Goal: Information Seeking & Learning: Understand process/instructions

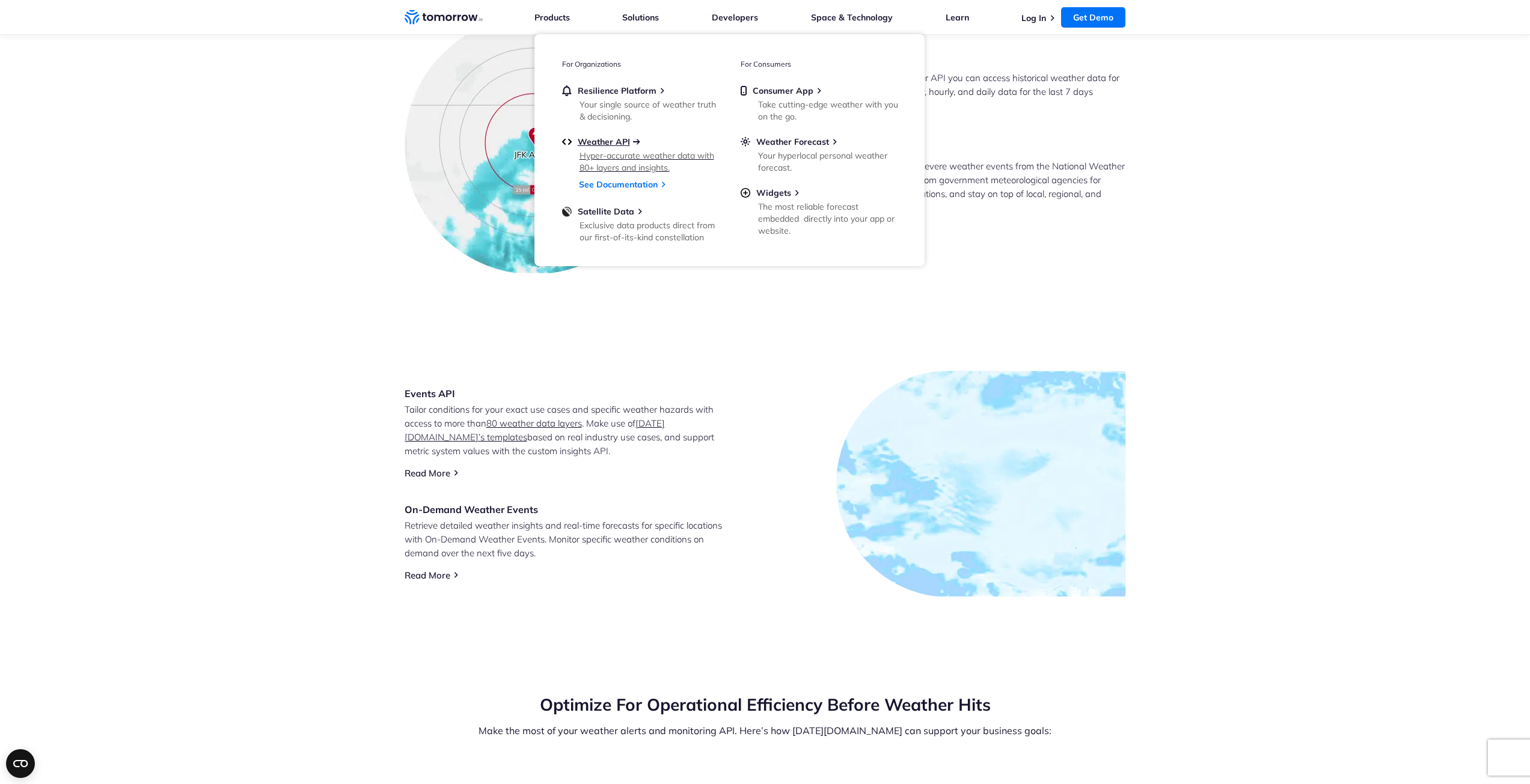
click at [592, 145] on span "Weather API" at bounding box center [604, 142] width 52 height 11
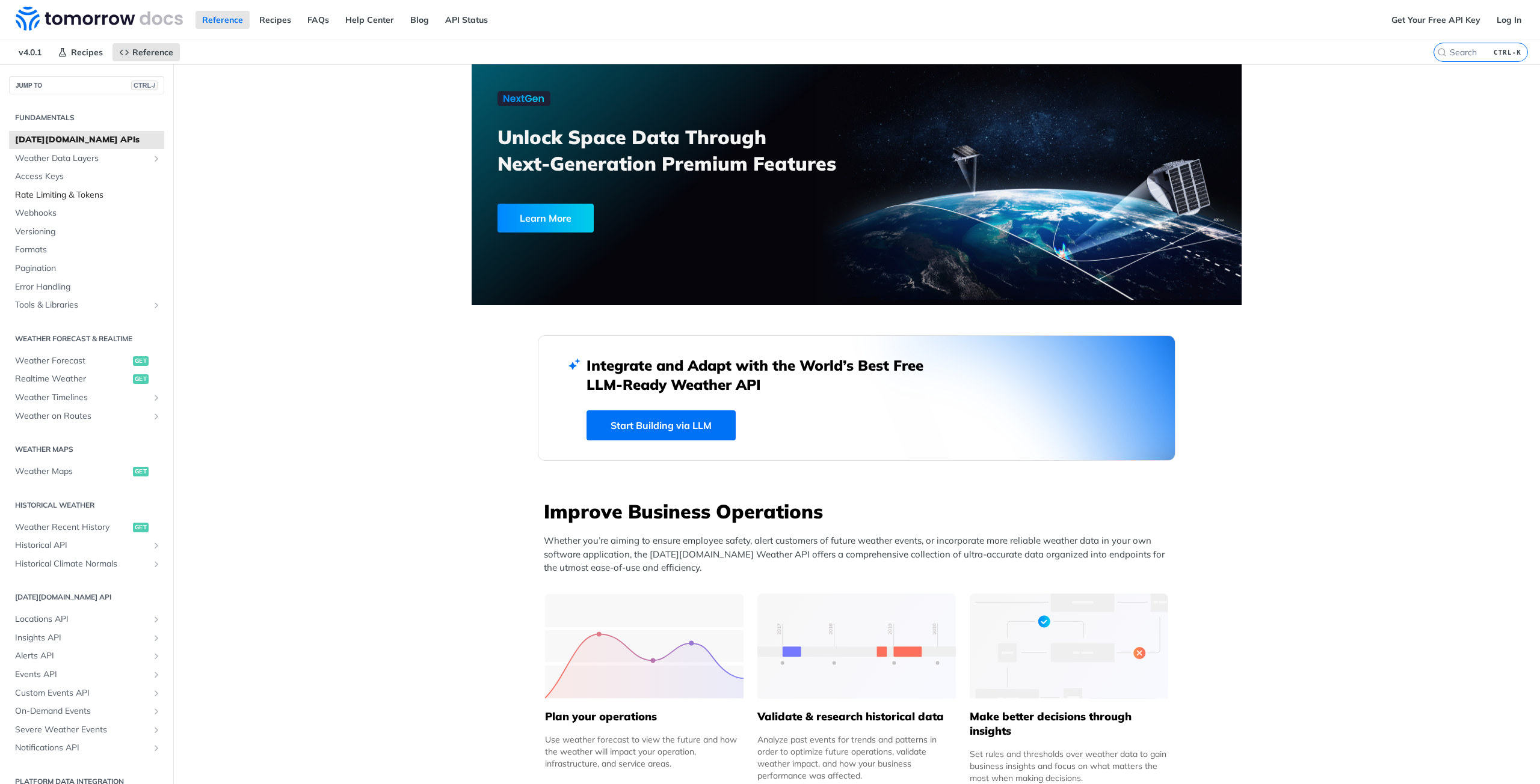
click at [67, 194] on span "Rate Limiting & Tokens" at bounding box center [88, 195] width 147 height 12
